Goal: Check status

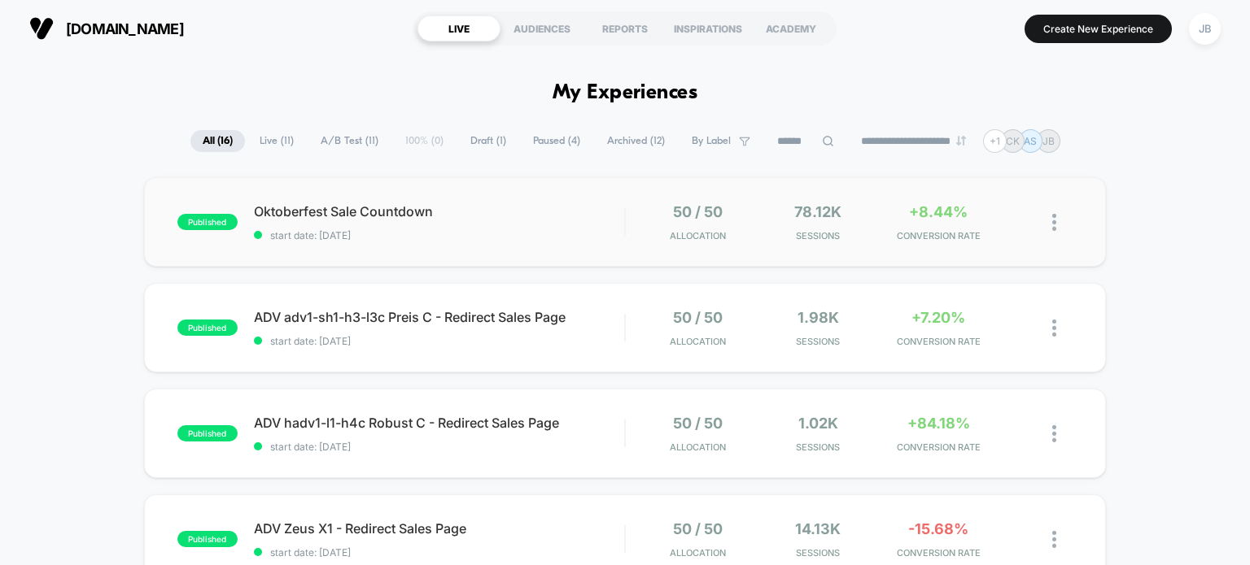
click at [567, 217] on span "Oktoberfest Sale Countdown" at bounding box center [439, 211] width 371 height 16
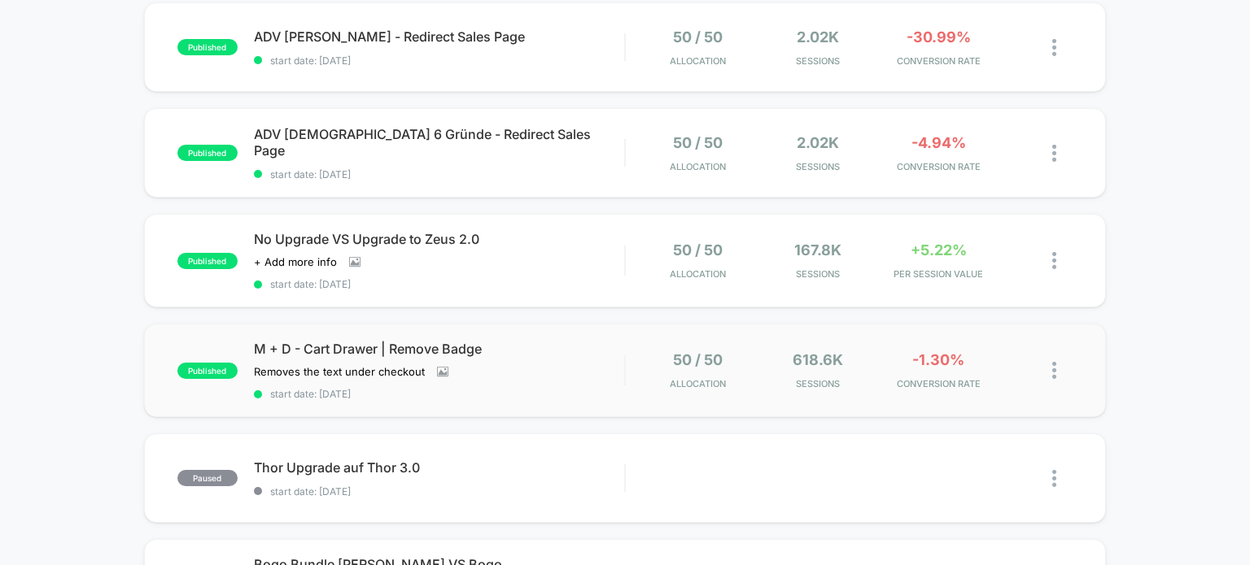
scroll to position [651, 0]
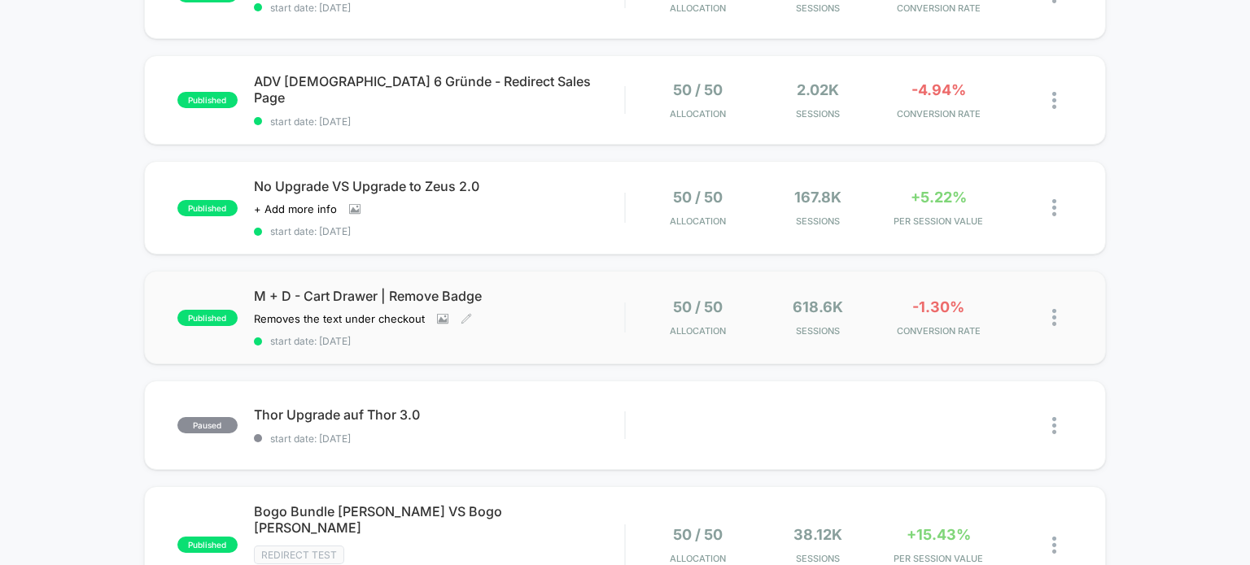
click at [557, 299] on span "M + D - Cart Drawer | Remove Badge" at bounding box center [439, 296] width 371 height 16
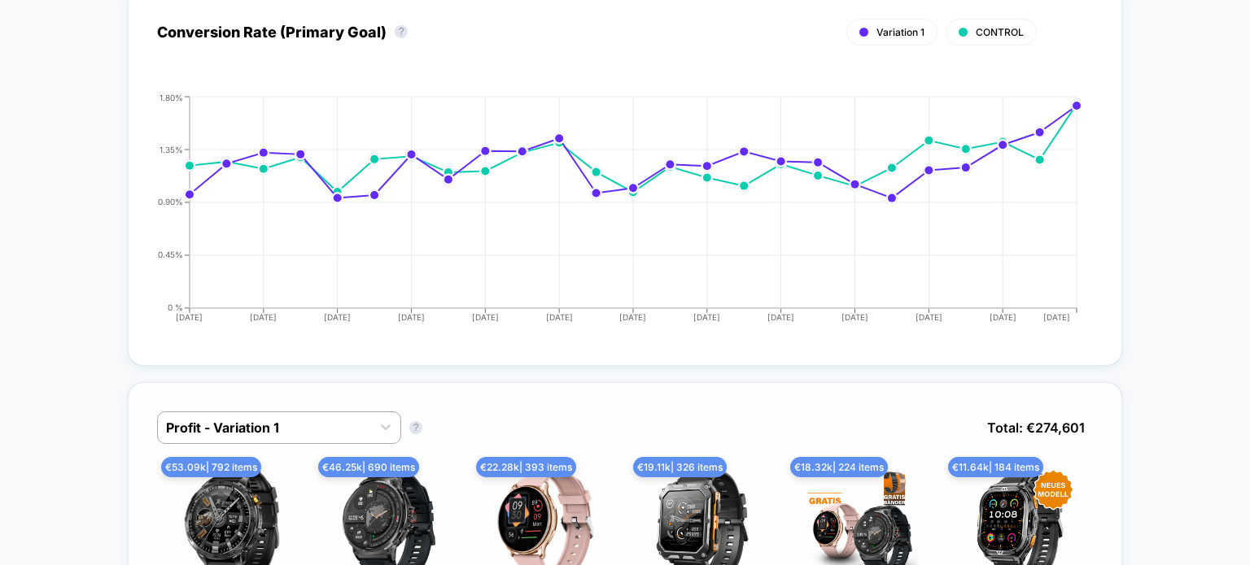
scroll to position [814, 0]
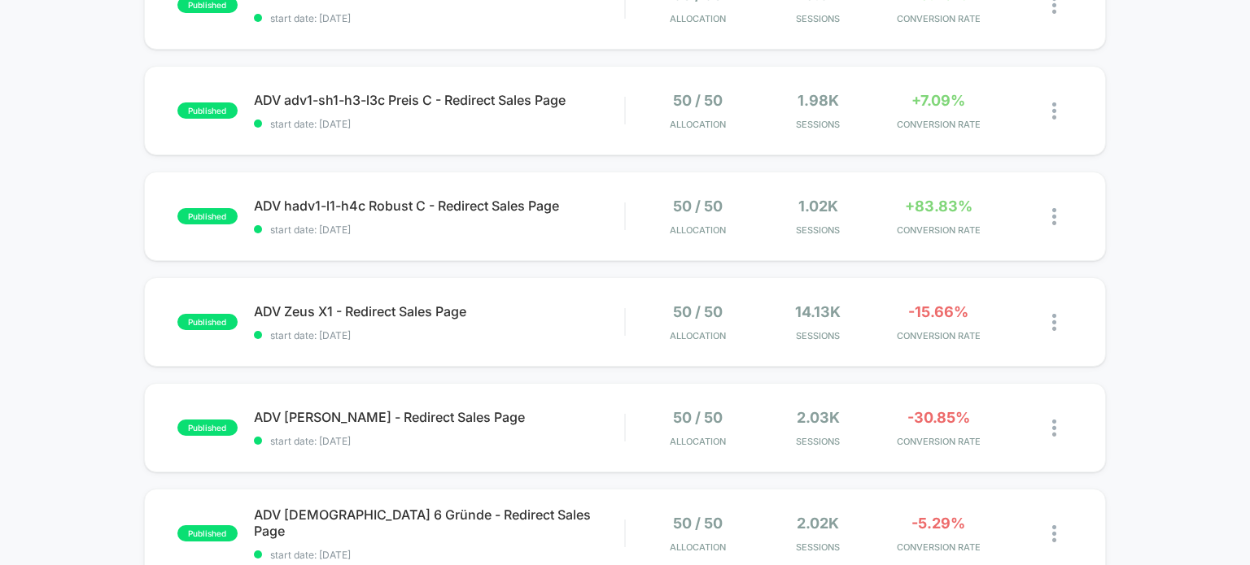
scroll to position [163, 0]
